Goal: Task Accomplishment & Management: Manage account settings

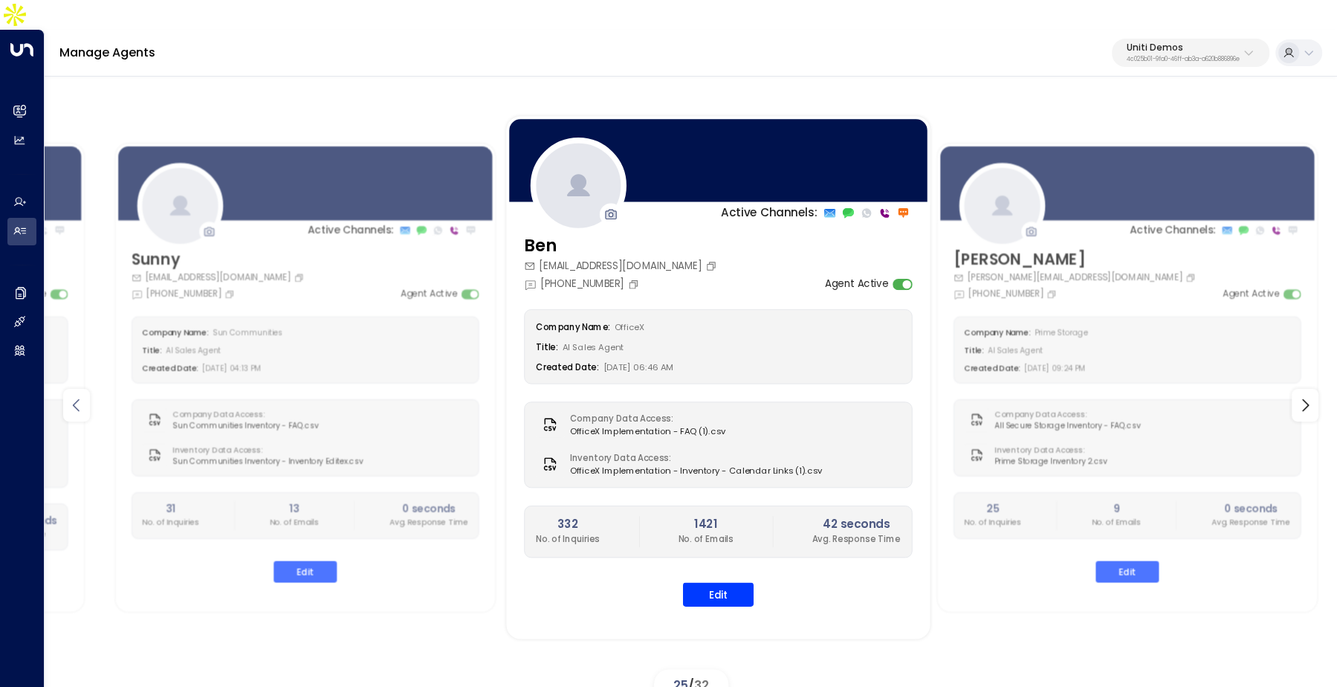
click at [68, 396] on icon at bounding box center [77, 405] width 18 height 18
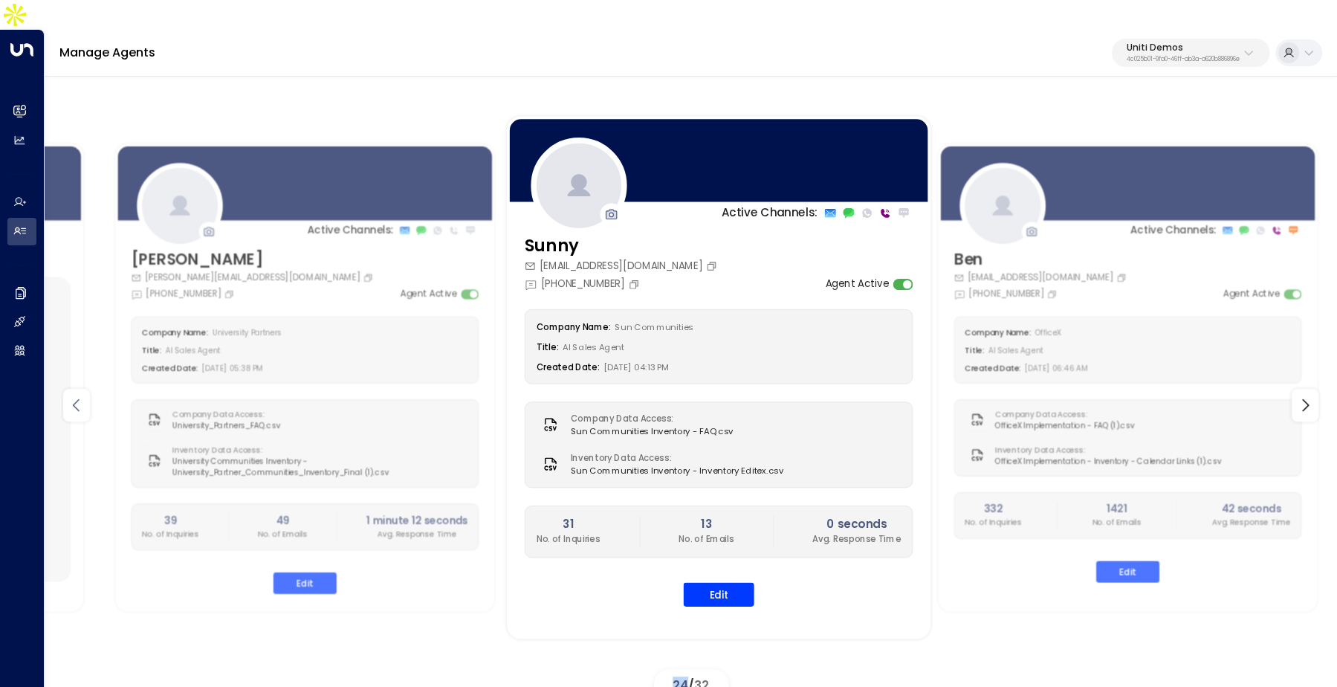
click at [68, 396] on icon at bounding box center [77, 405] width 18 height 18
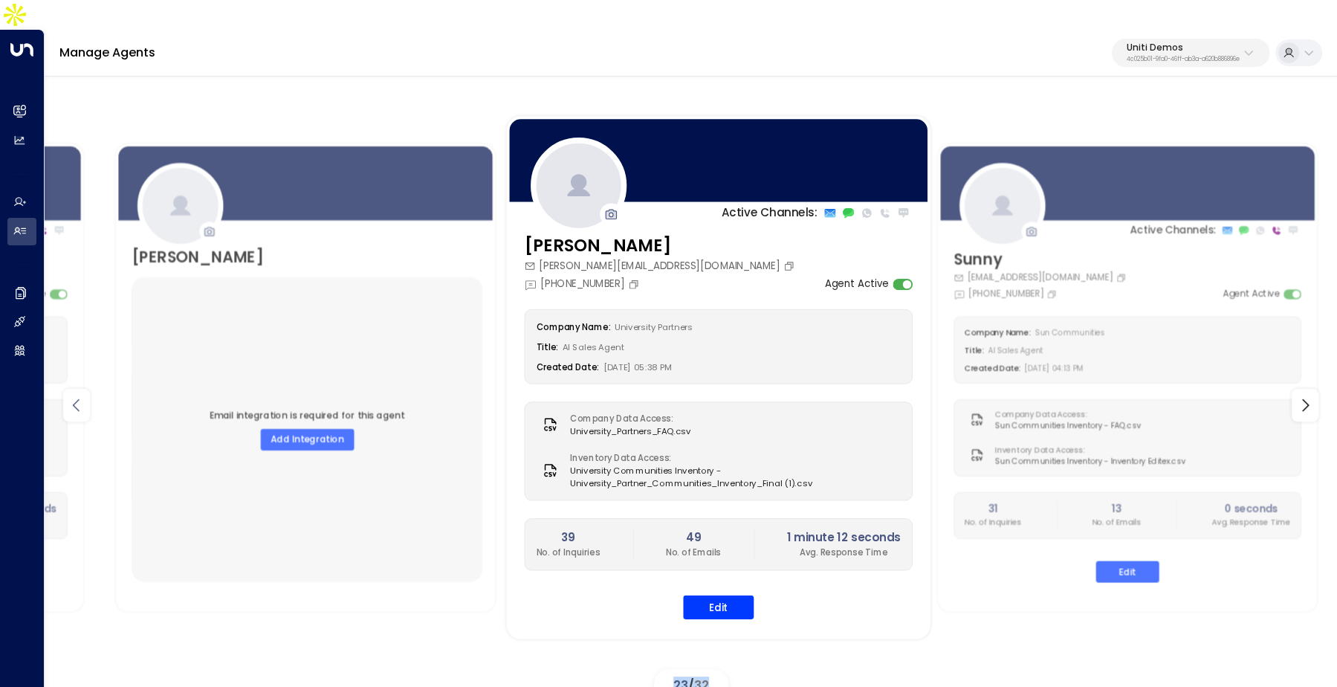
click at [68, 396] on icon at bounding box center [77, 405] width 18 height 18
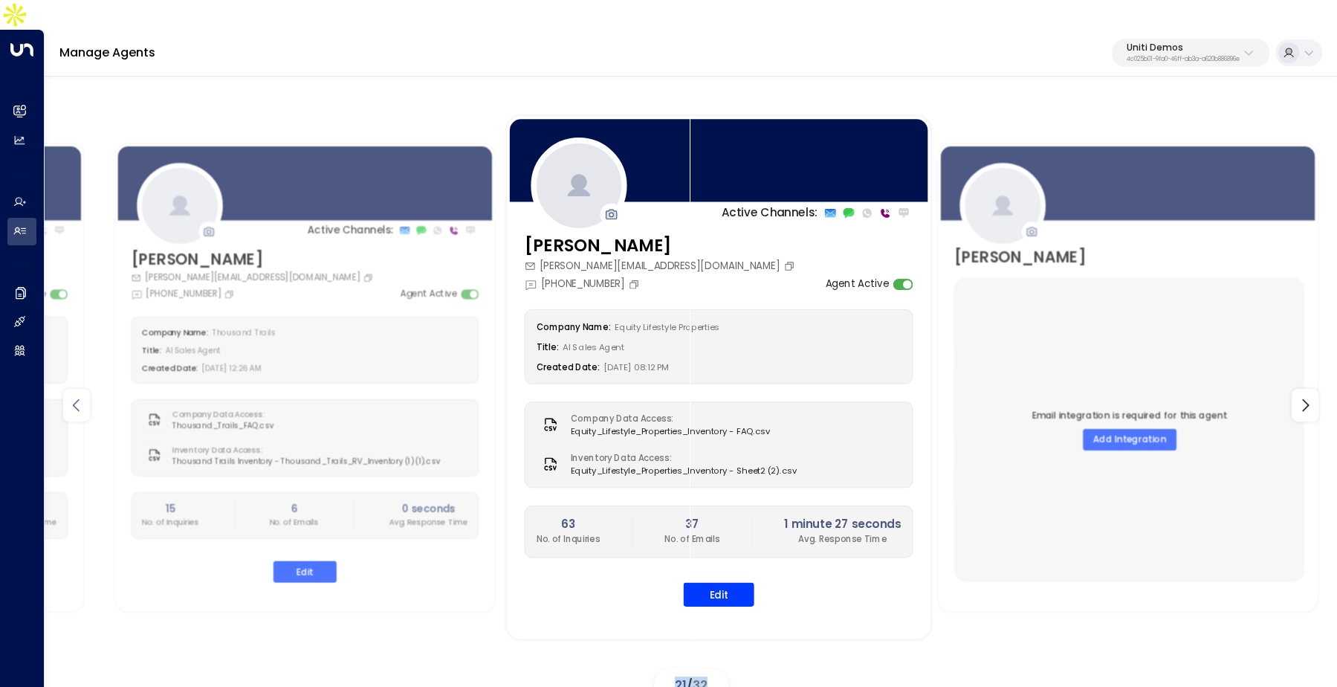
click at [68, 396] on icon at bounding box center [77, 405] width 18 height 18
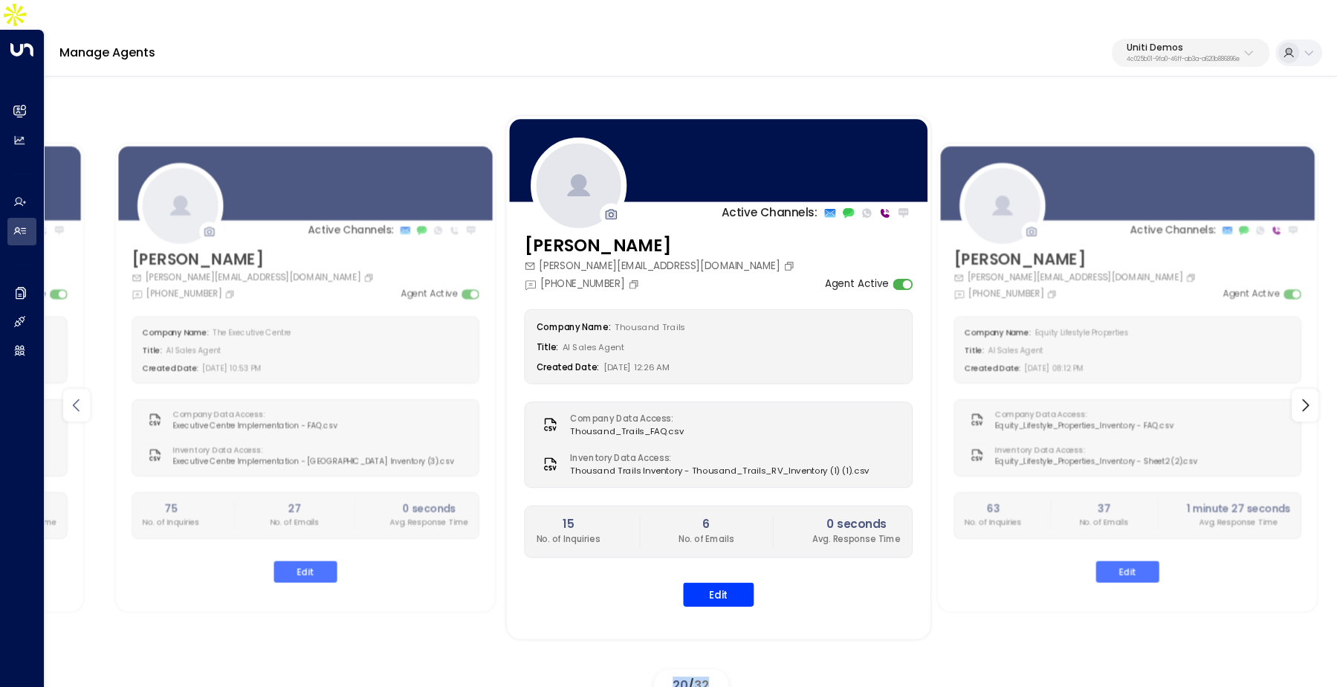
click at [68, 396] on icon at bounding box center [77, 405] width 18 height 18
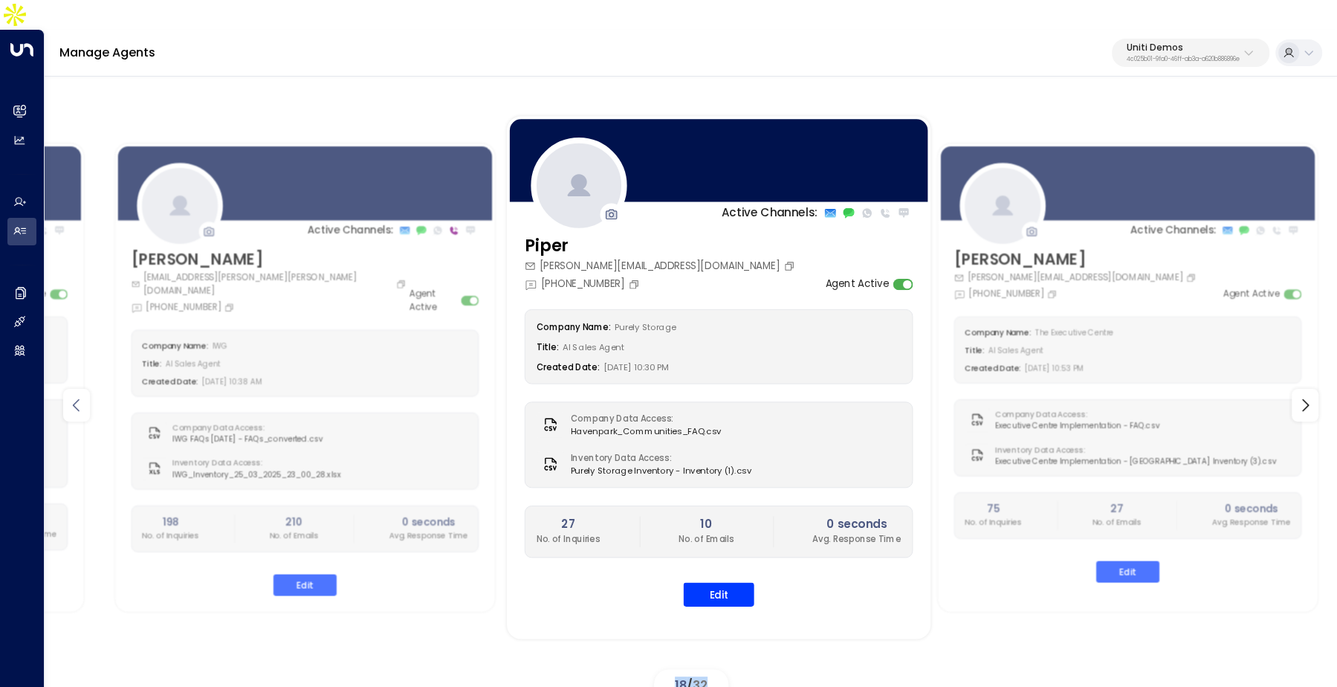
click at [68, 396] on icon at bounding box center [77, 405] width 18 height 18
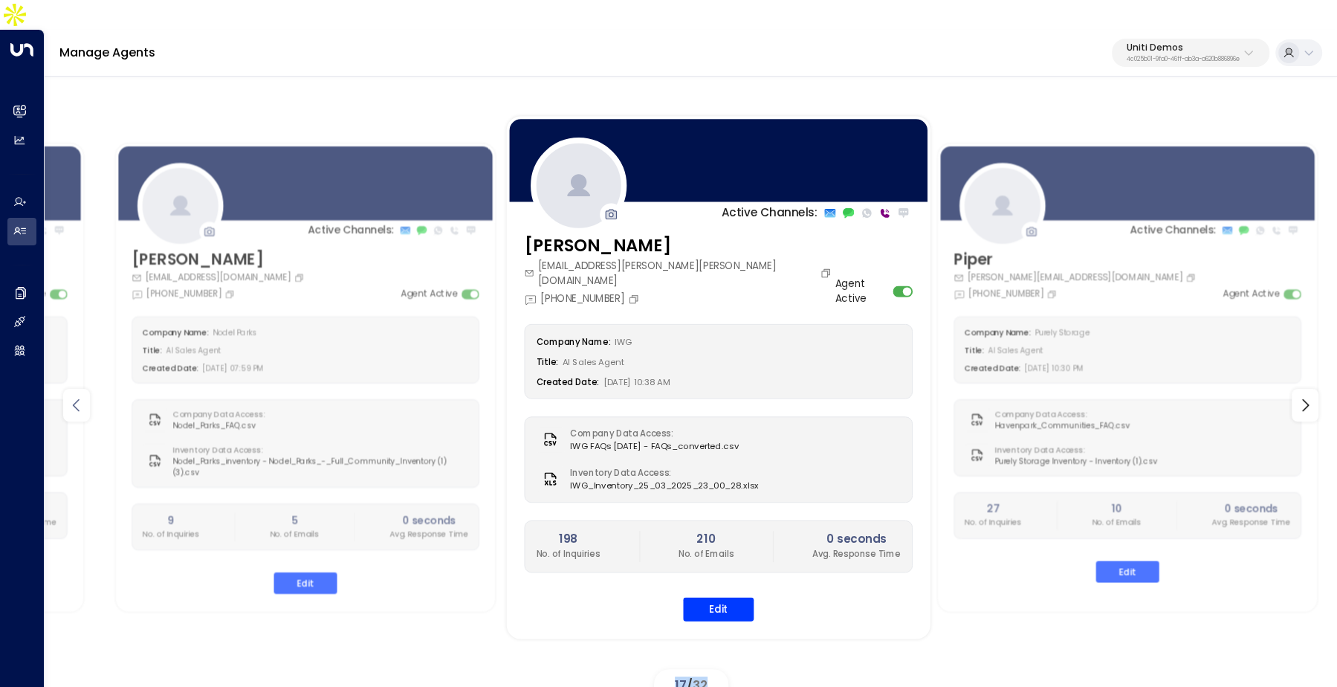
click at [68, 396] on icon at bounding box center [77, 405] width 18 height 18
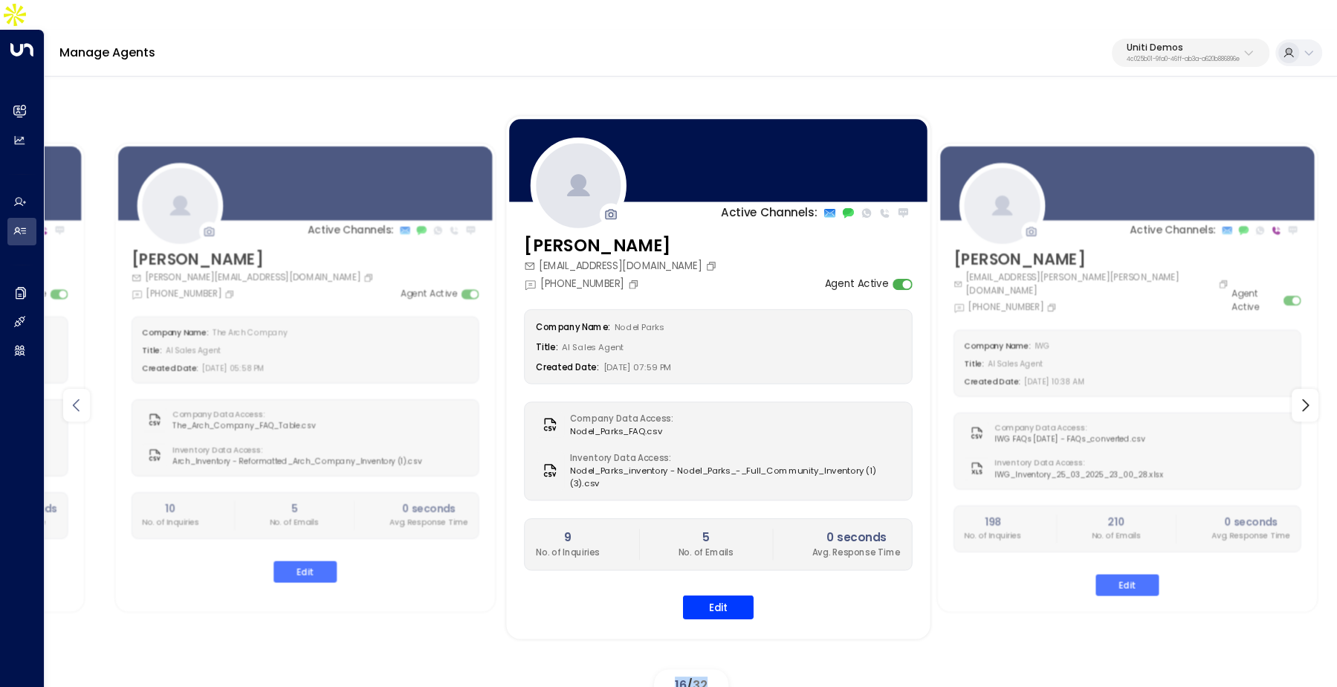
click at [68, 396] on icon at bounding box center [77, 405] width 18 height 18
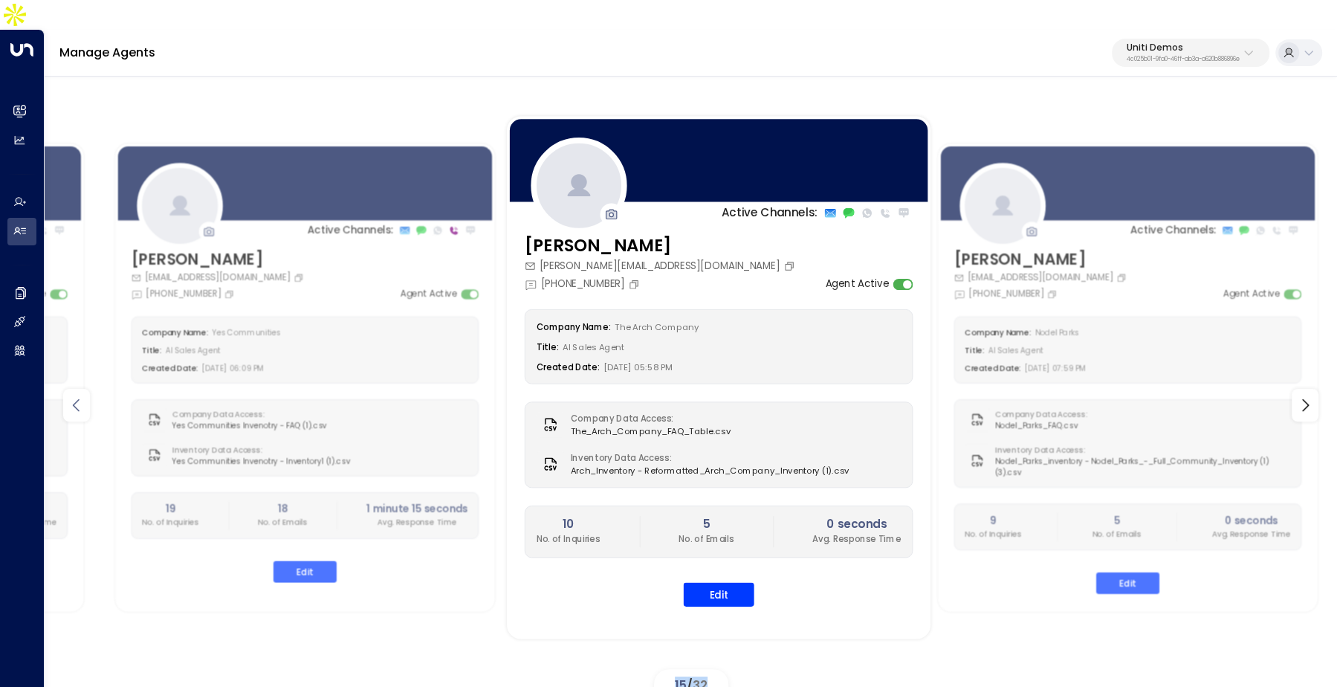
click at [68, 396] on icon at bounding box center [77, 405] width 18 height 18
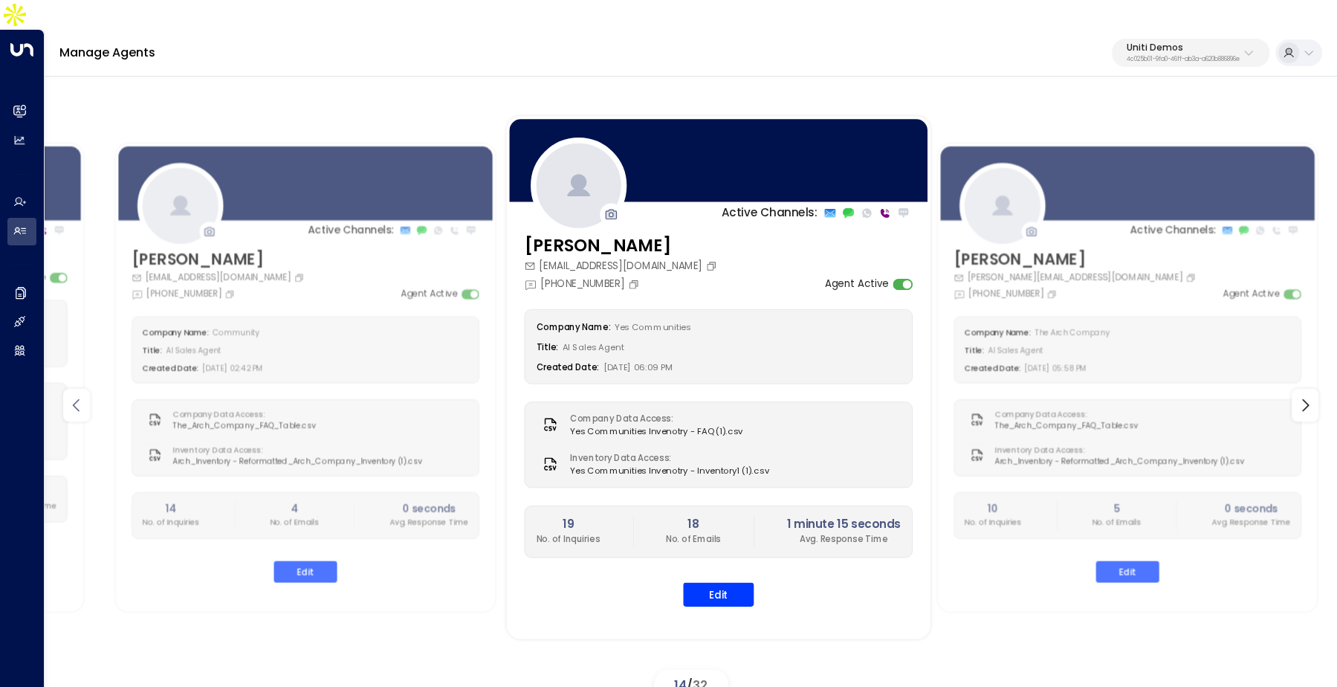
click at [68, 396] on icon at bounding box center [77, 405] width 18 height 18
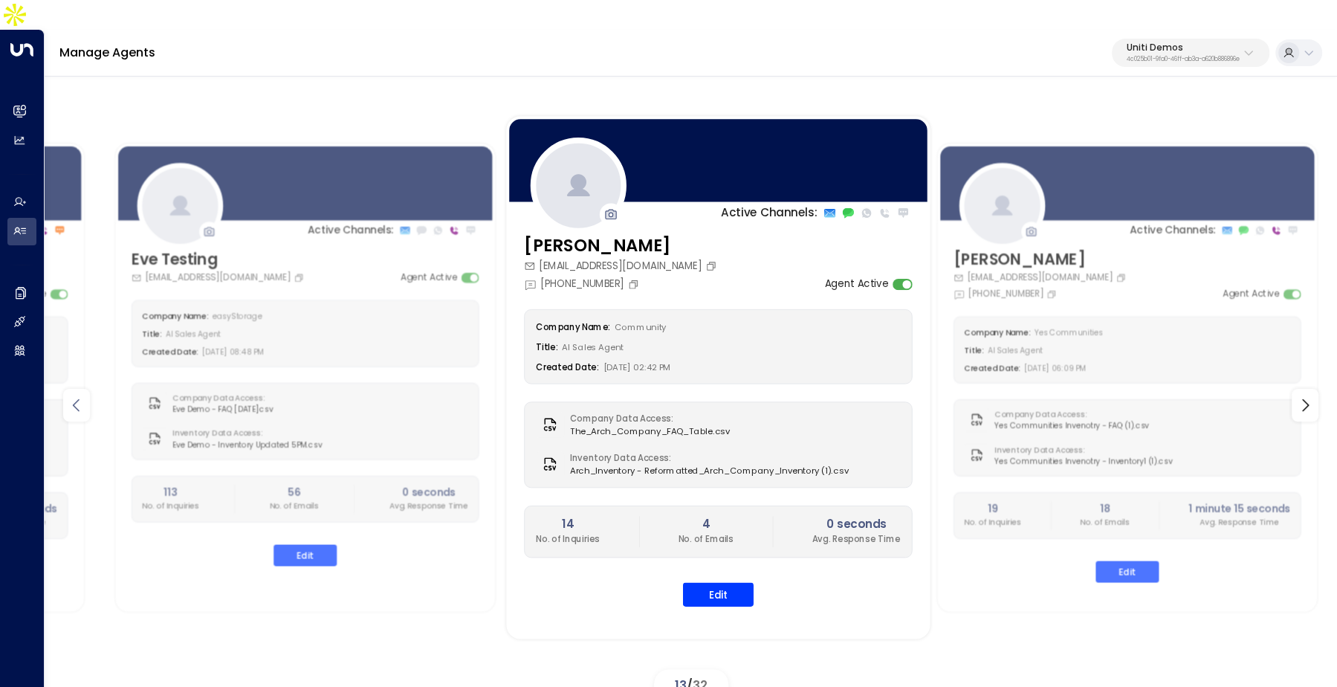
click at [68, 396] on icon at bounding box center [77, 405] width 18 height 18
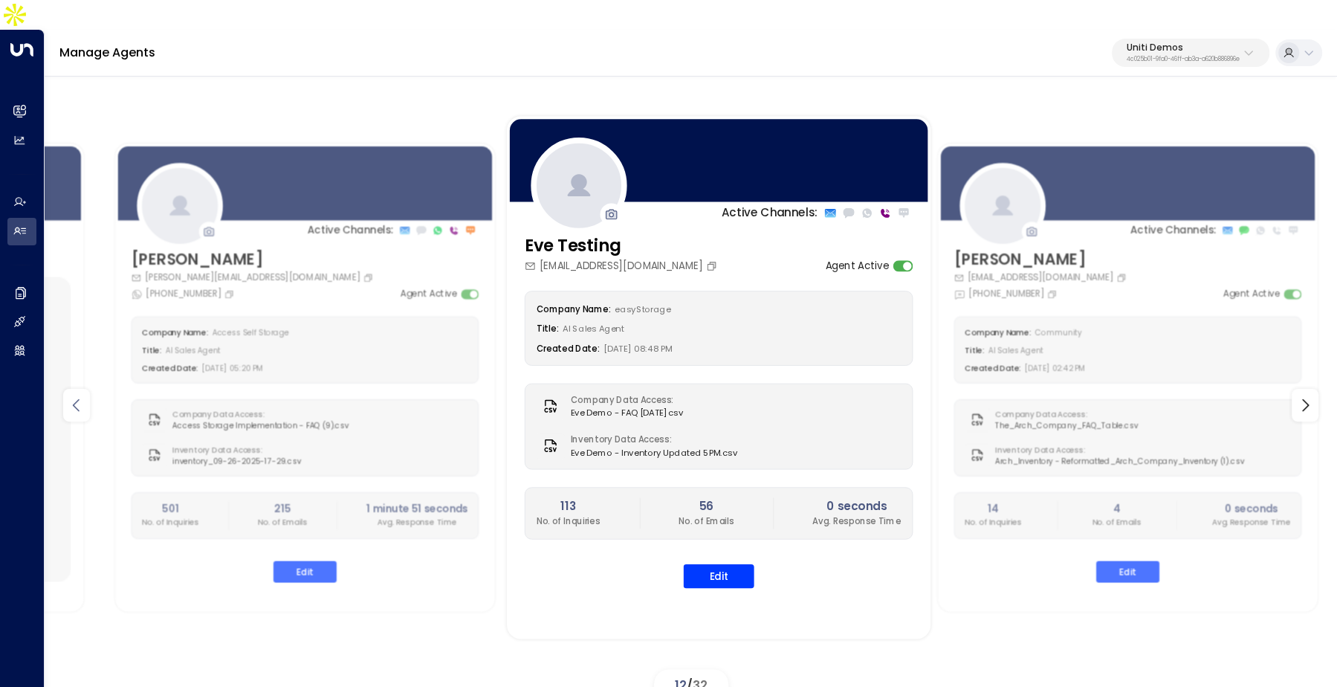
click at [68, 396] on icon at bounding box center [77, 405] width 18 height 18
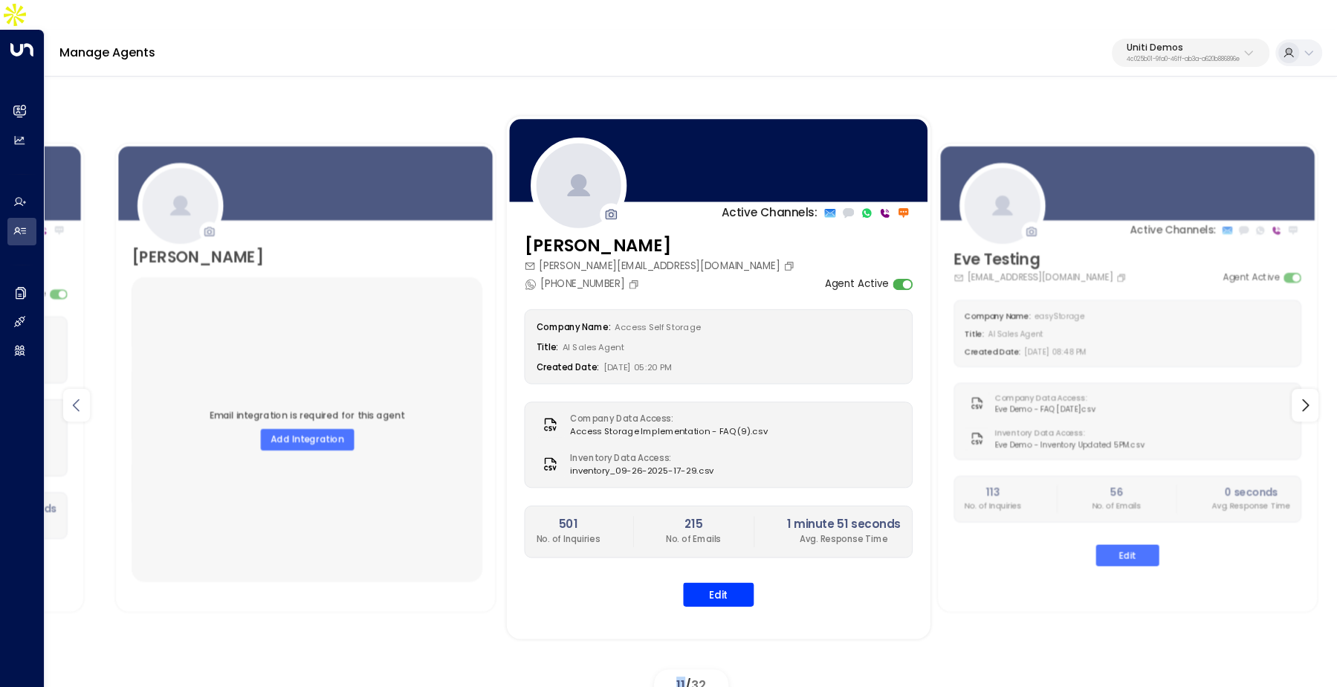
click at [68, 396] on icon at bounding box center [77, 405] width 18 height 18
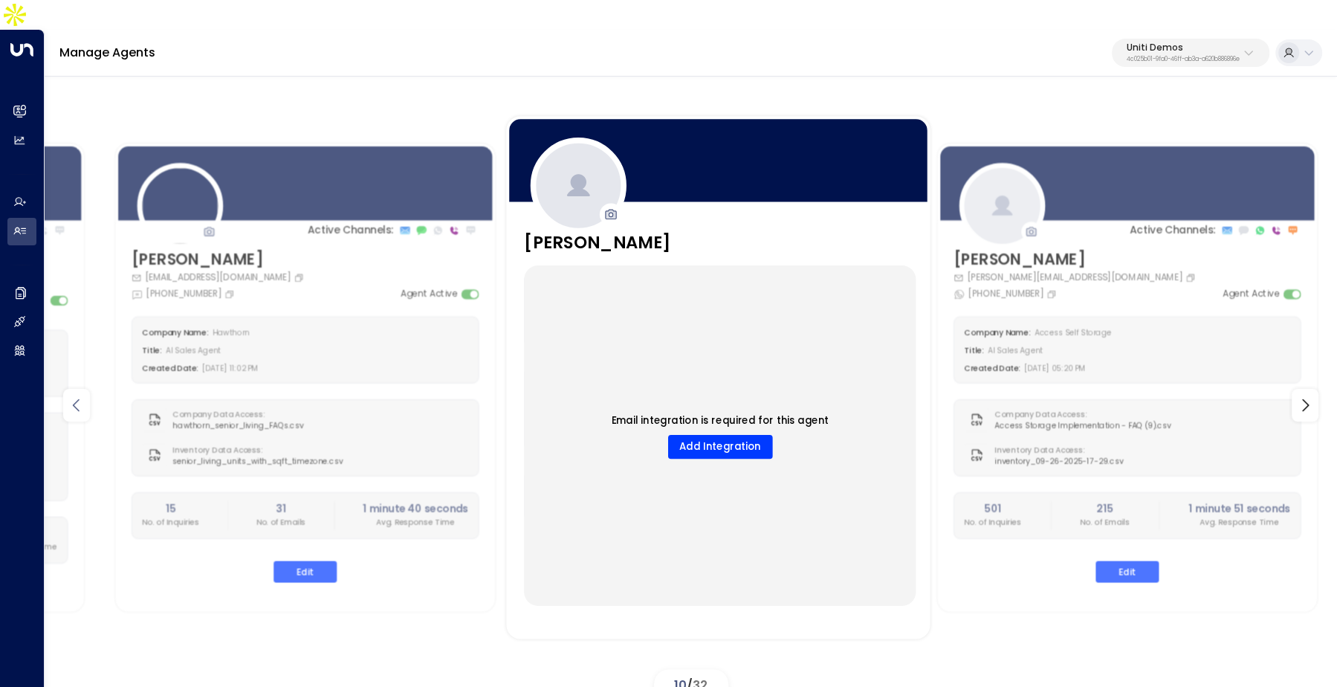
click at [68, 396] on icon at bounding box center [77, 405] width 18 height 18
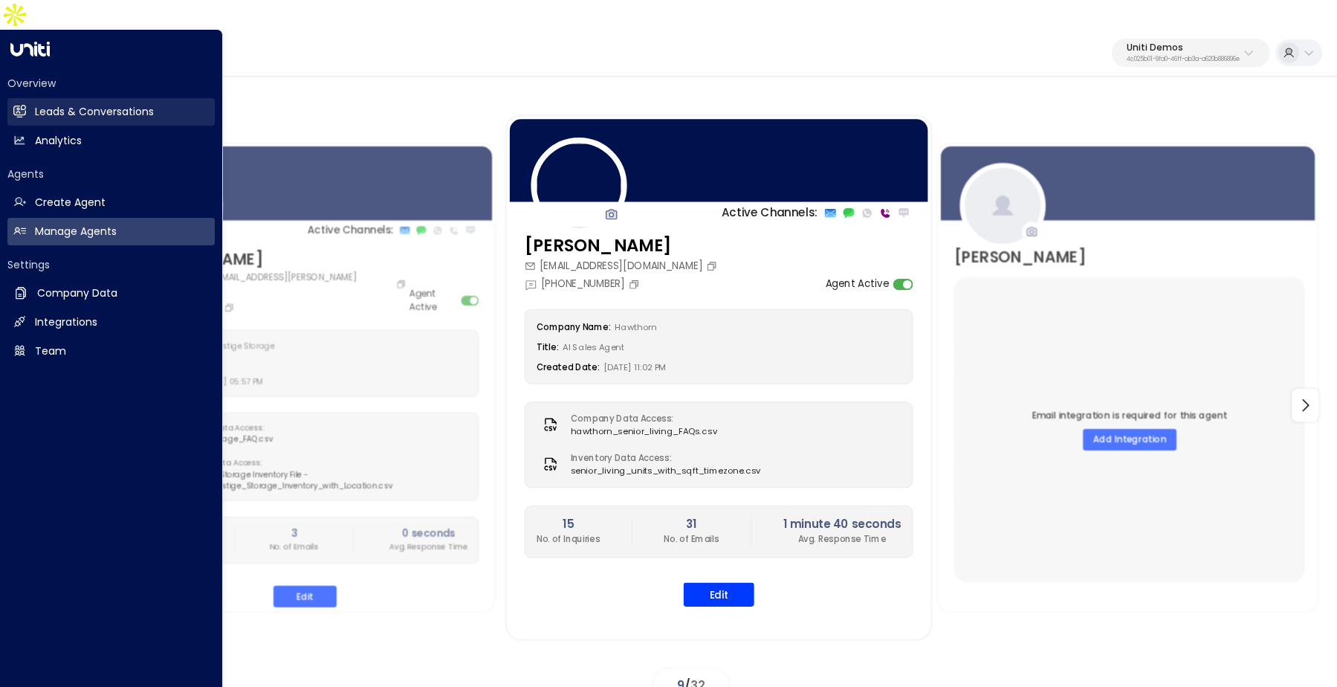
click at [17, 106] on icon at bounding box center [19, 111] width 13 height 10
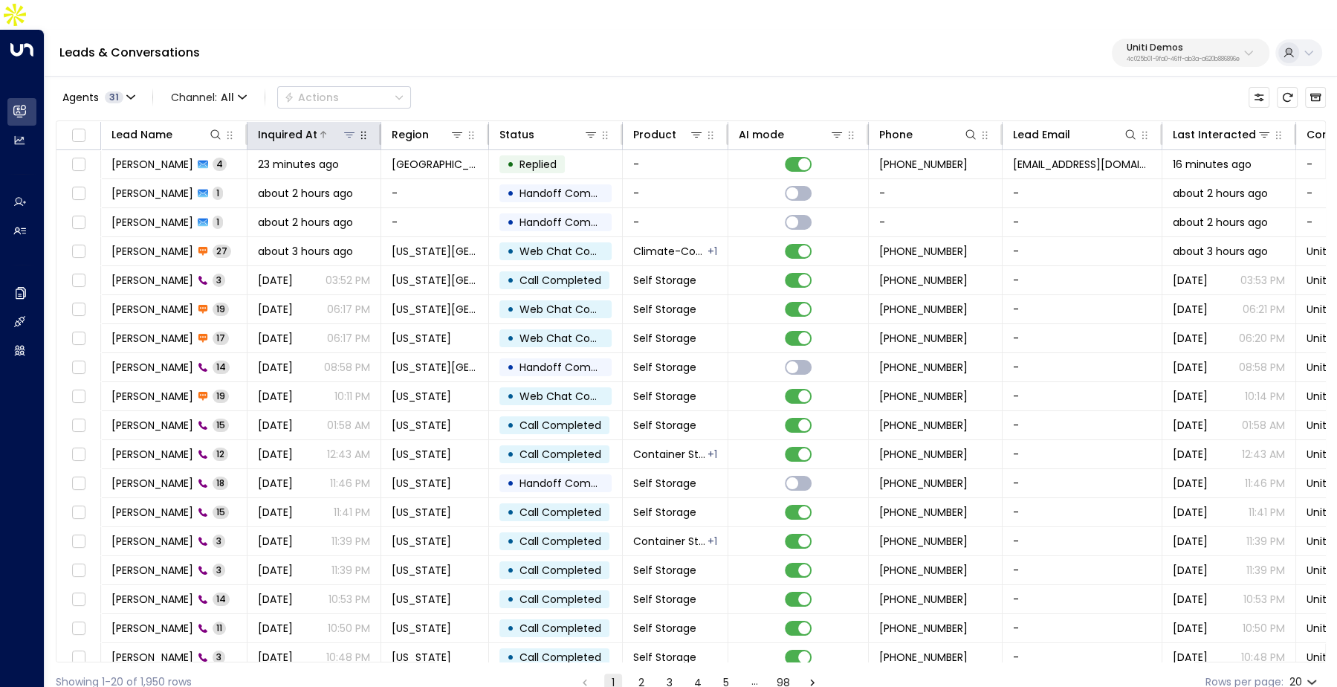
click at [302, 126] on div "Inquired At" at bounding box center [287, 135] width 59 height 18
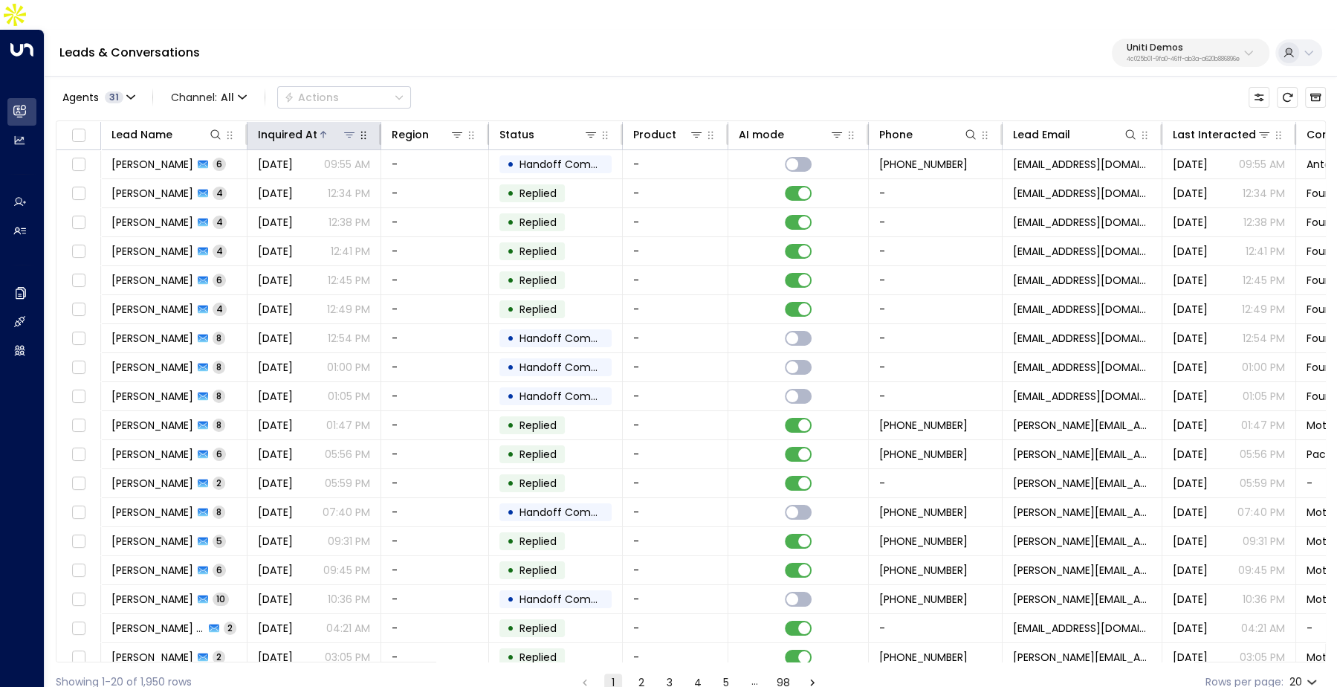
click at [302, 126] on div "Inquired At" at bounding box center [287, 135] width 59 height 18
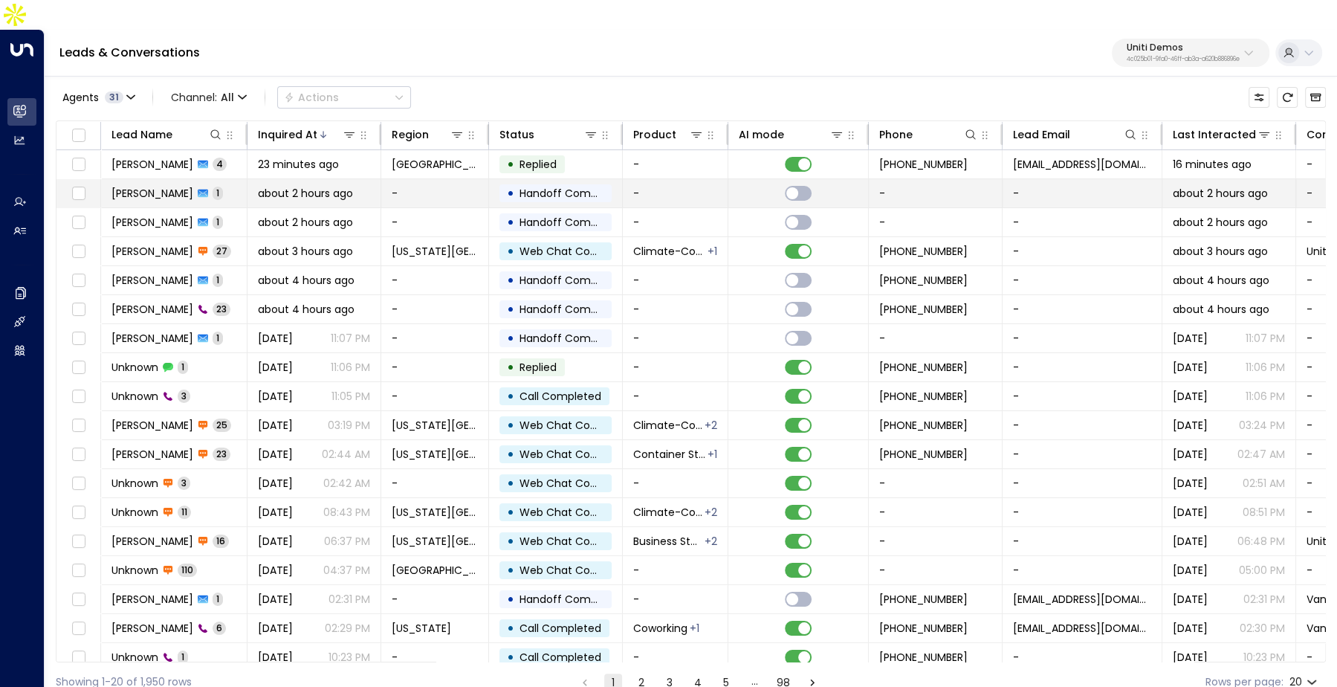
click at [276, 186] on span "about 2 hours ago" at bounding box center [305, 193] width 95 height 15
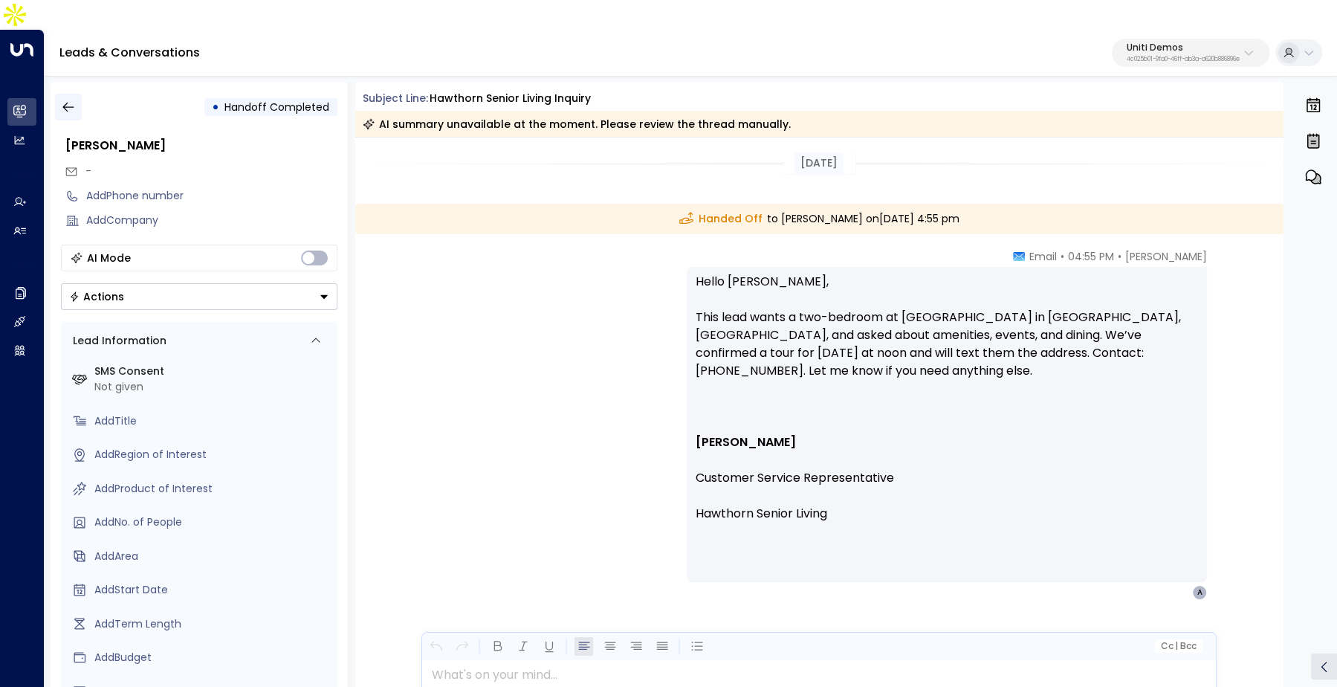
click at [70, 100] on icon "button" at bounding box center [68, 107] width 15 height 15
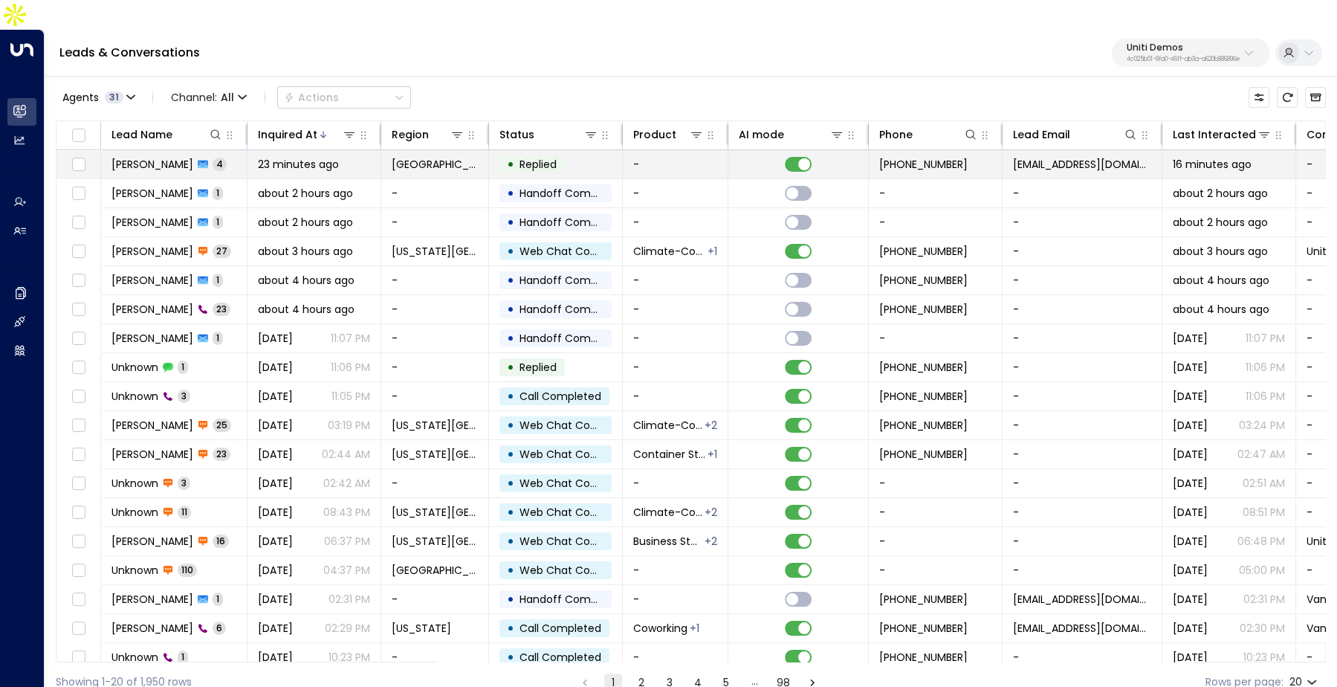
click at [207, 157] on div "[PERSON_NAME] 4" at bounding box center [168, 164] width 115 height 15
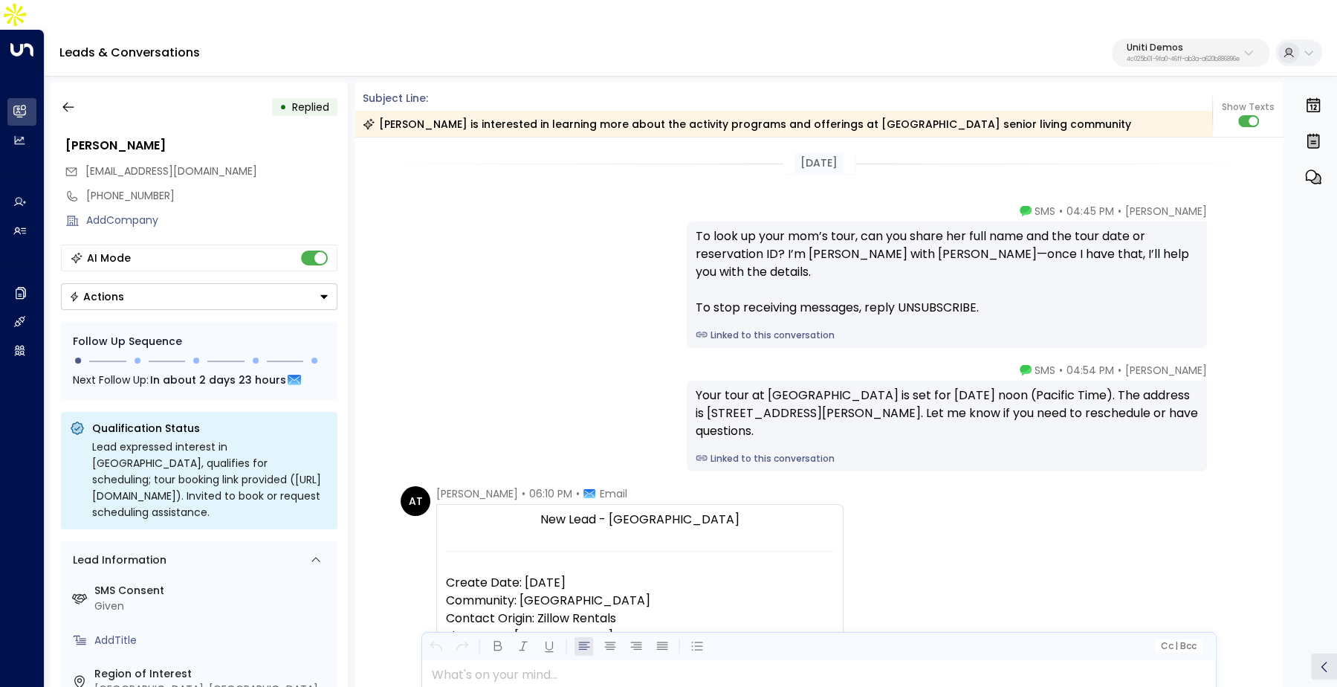
click at [759, 328] on link "Linked to this conversation" at bounding box center [946, 334] width 502 height 13
click at [75, 94] on button "button" at bounding box center [68, 107] width 27 height 27
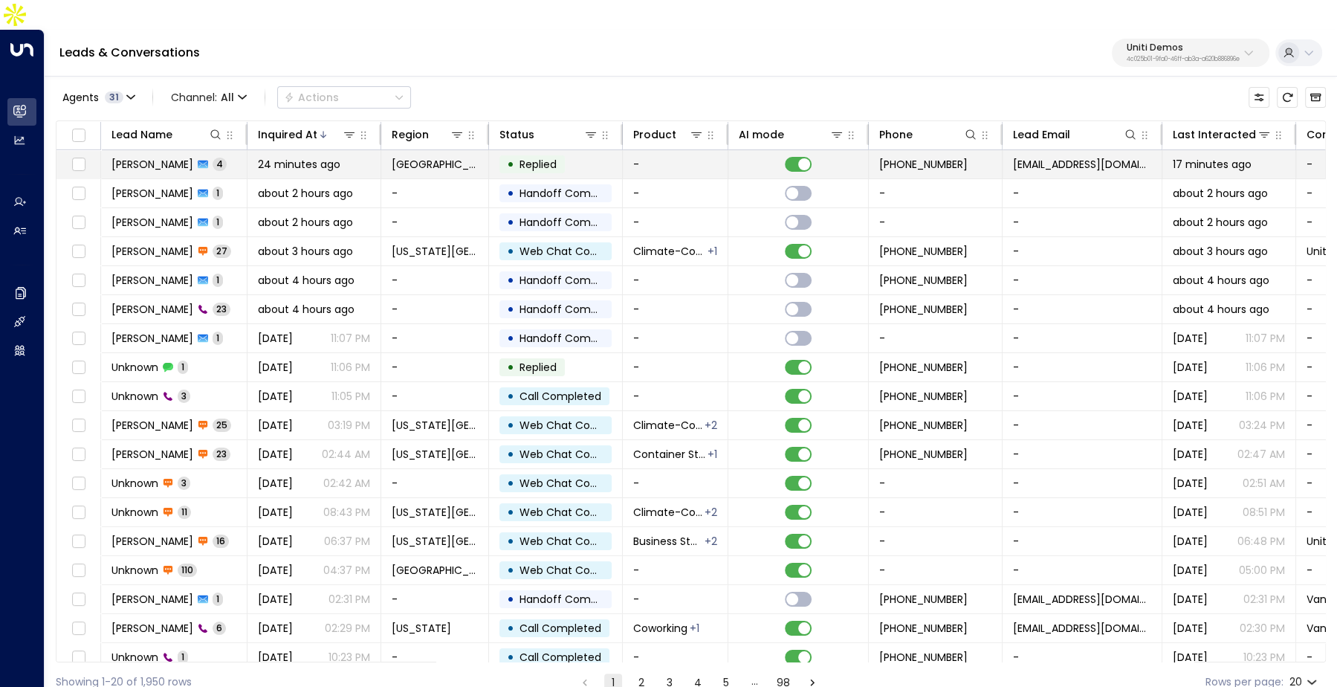
click at [151, 150] on td "[PERSON_NAME] 4" at bounding box center [174, 164] width 146 height 28
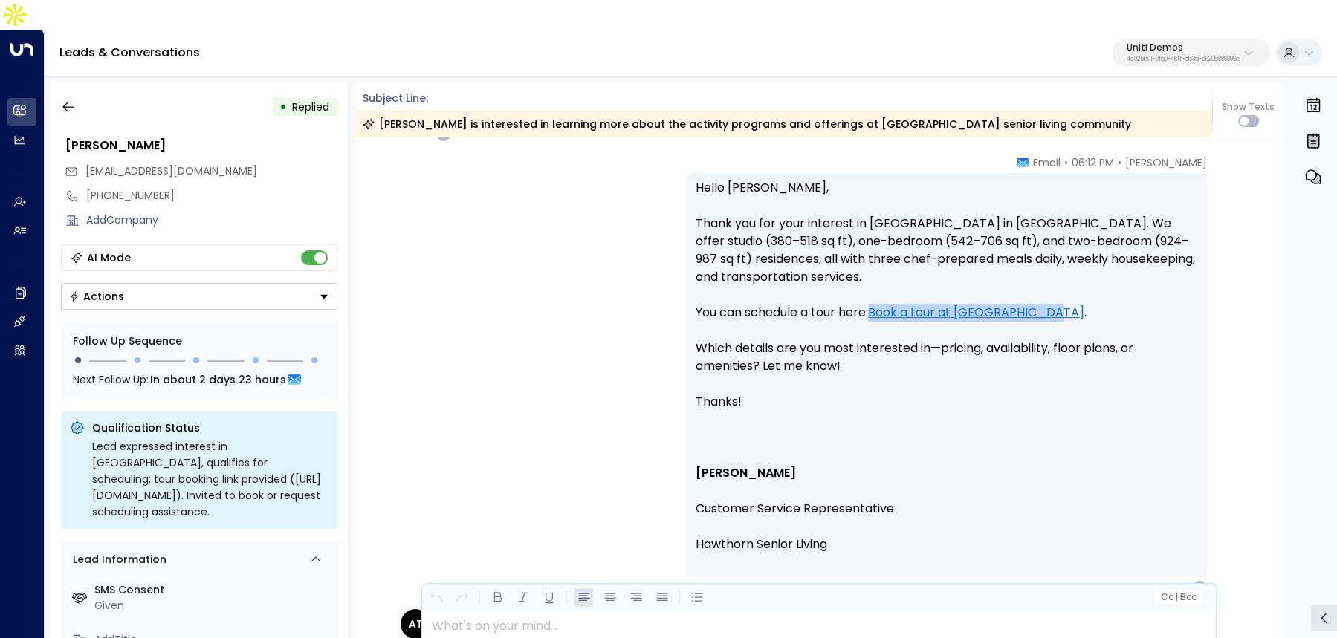
scroll to position [399, 0]
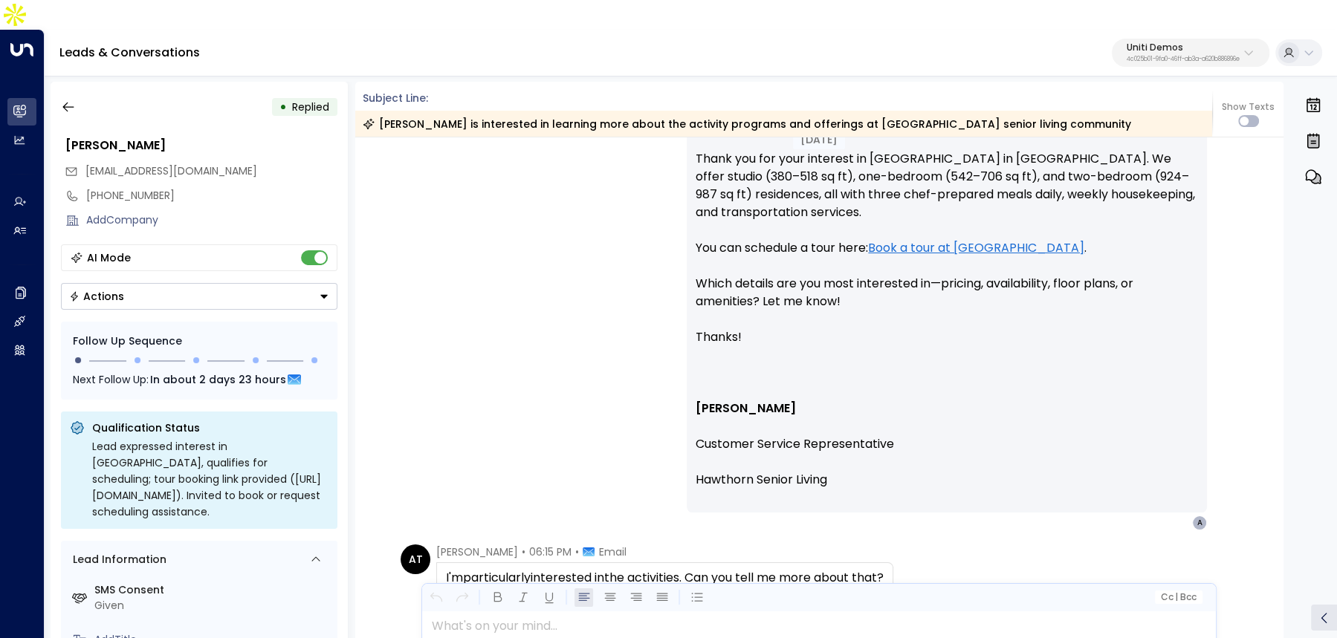
click at [1018, 311] on p "Hello [PERSON_NAME], Thank you for your interest in [GEOGRAPHIC_DATA] in [GEOGR…" at bounding box center [946, 310] width 502 height 392
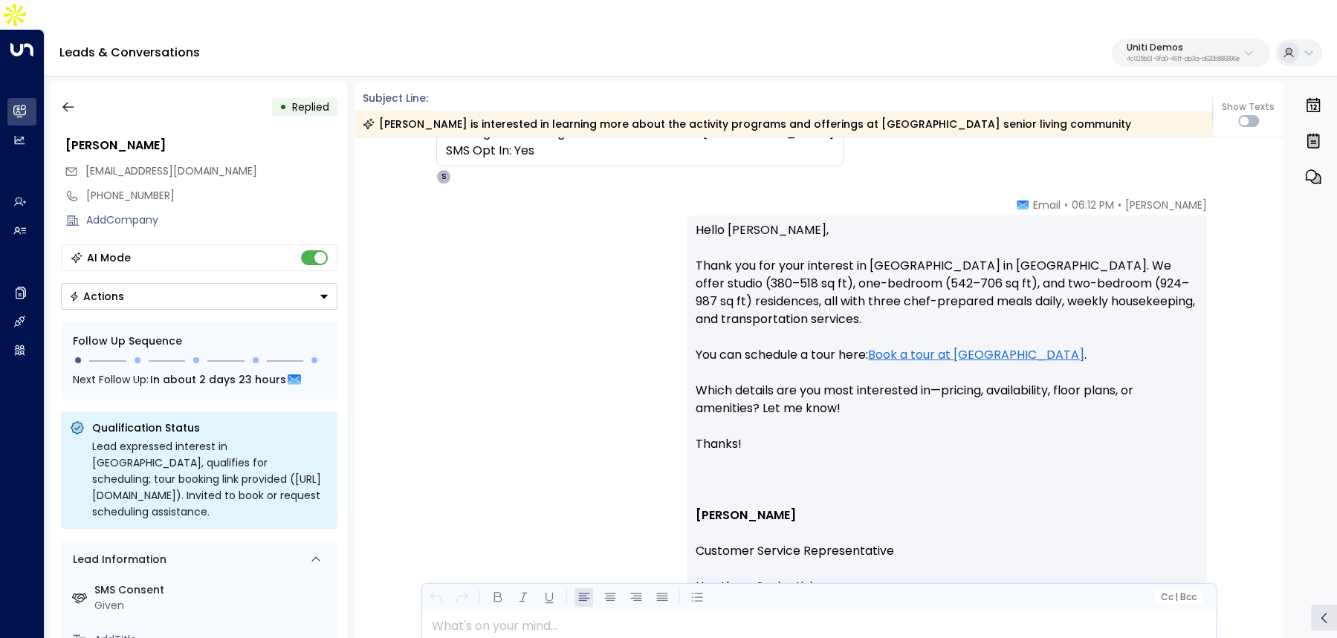
scroll to position [353, 0]
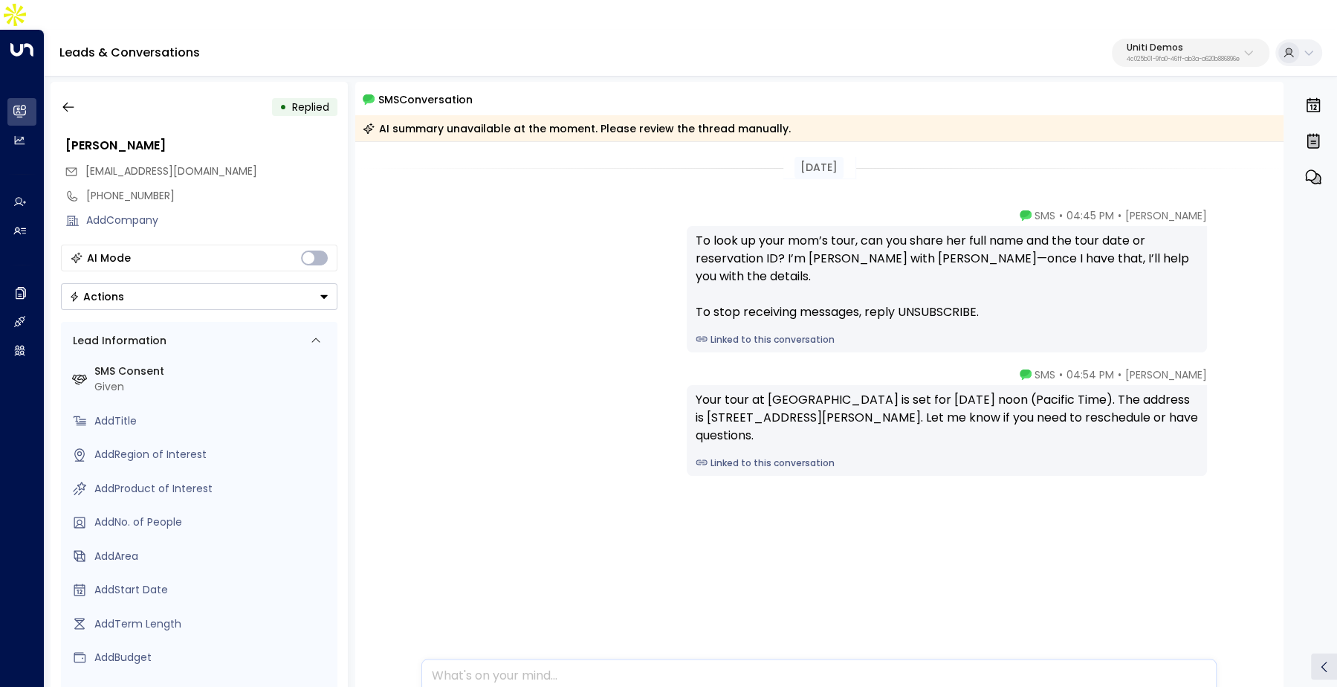
click at [759, 333] on link "Linked to this conversation" at bounding box center [946, 339] width 502 height 13
